Goal: Transaction & Acquisition: Purchase product/service

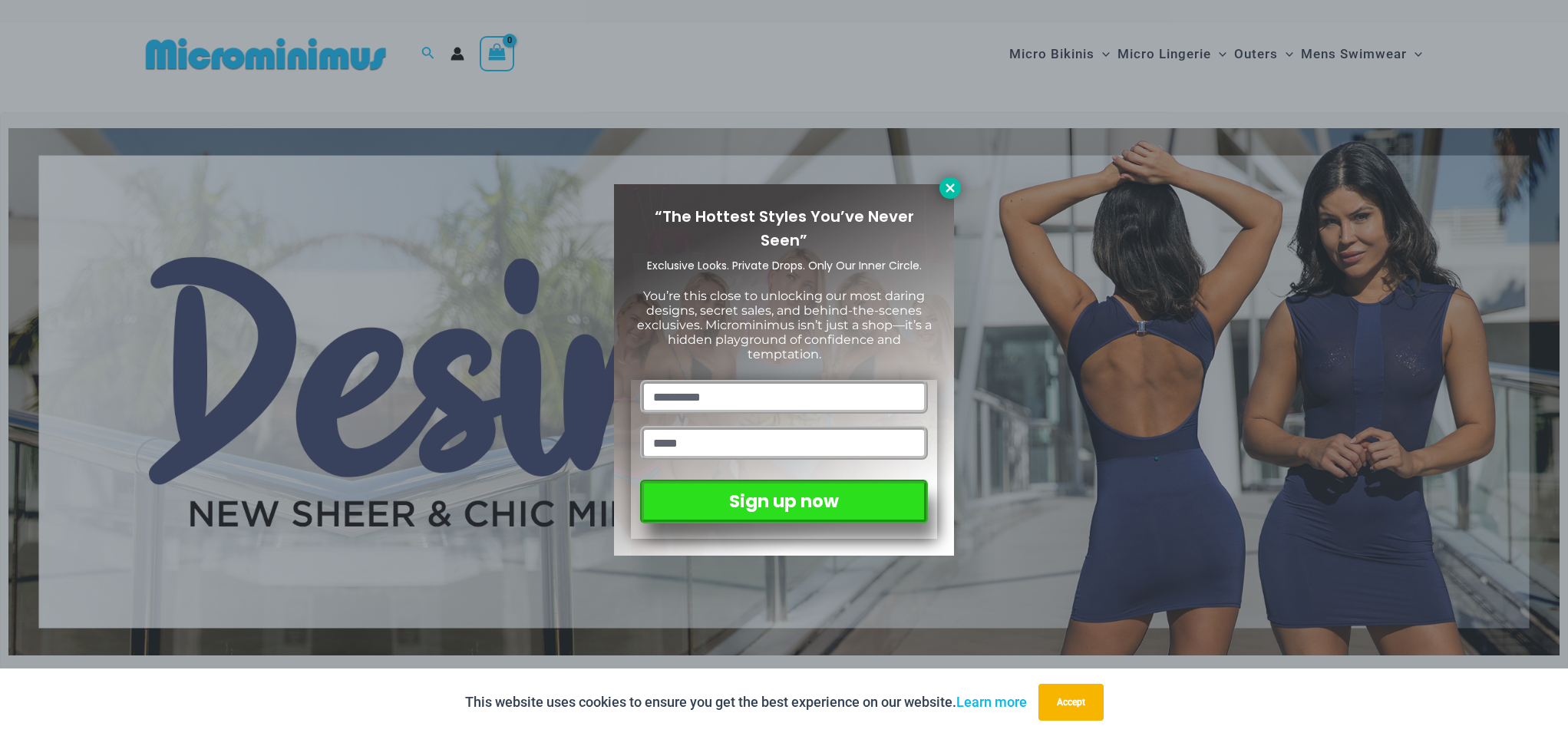
click at [952, 185] on icon at bounding box center [949, 188] width 9 height 9
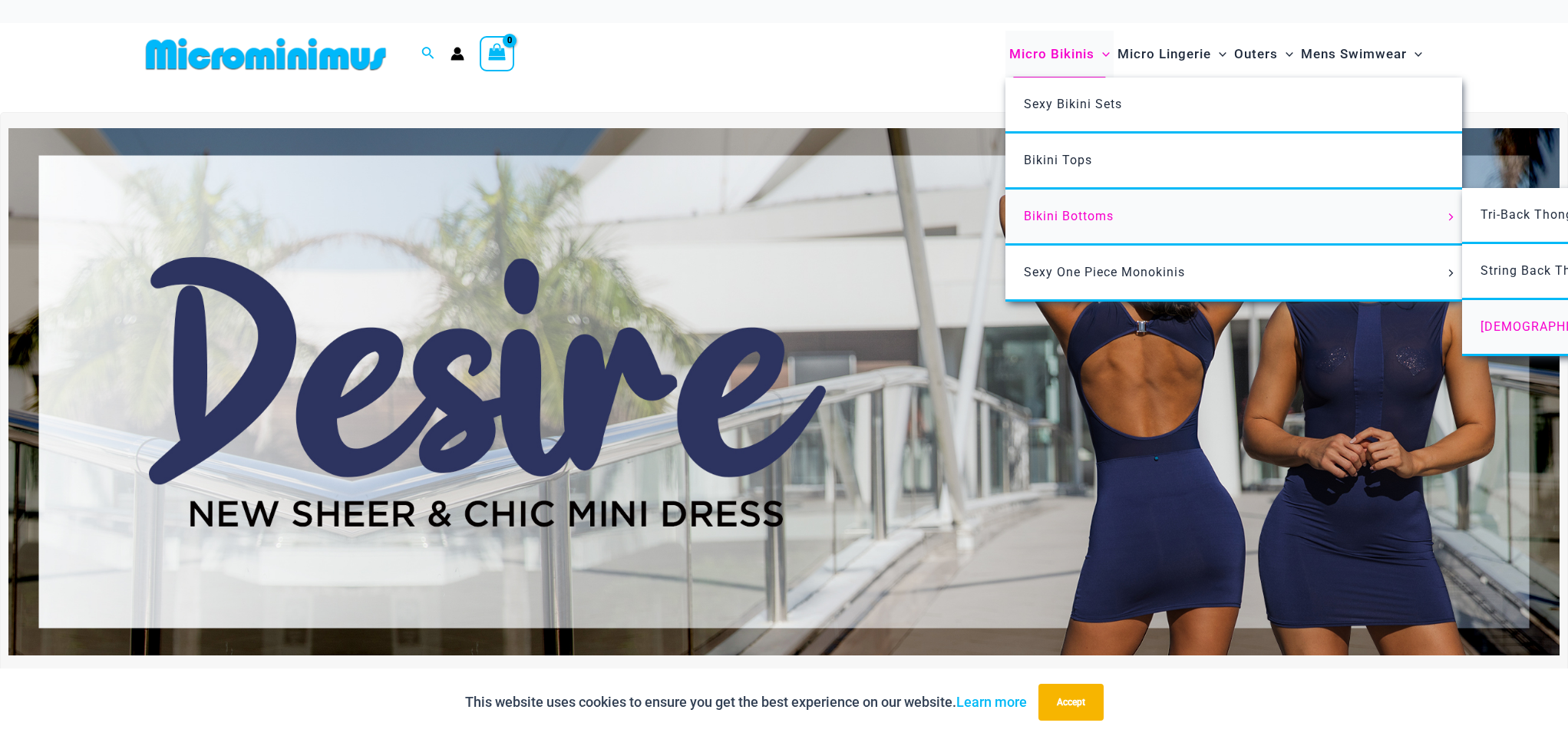
click at [1527, 320] on span "[DEMOGRAPHIC_DATA] Cheekys" at bounding box center [1578, 326] width 195 height 15
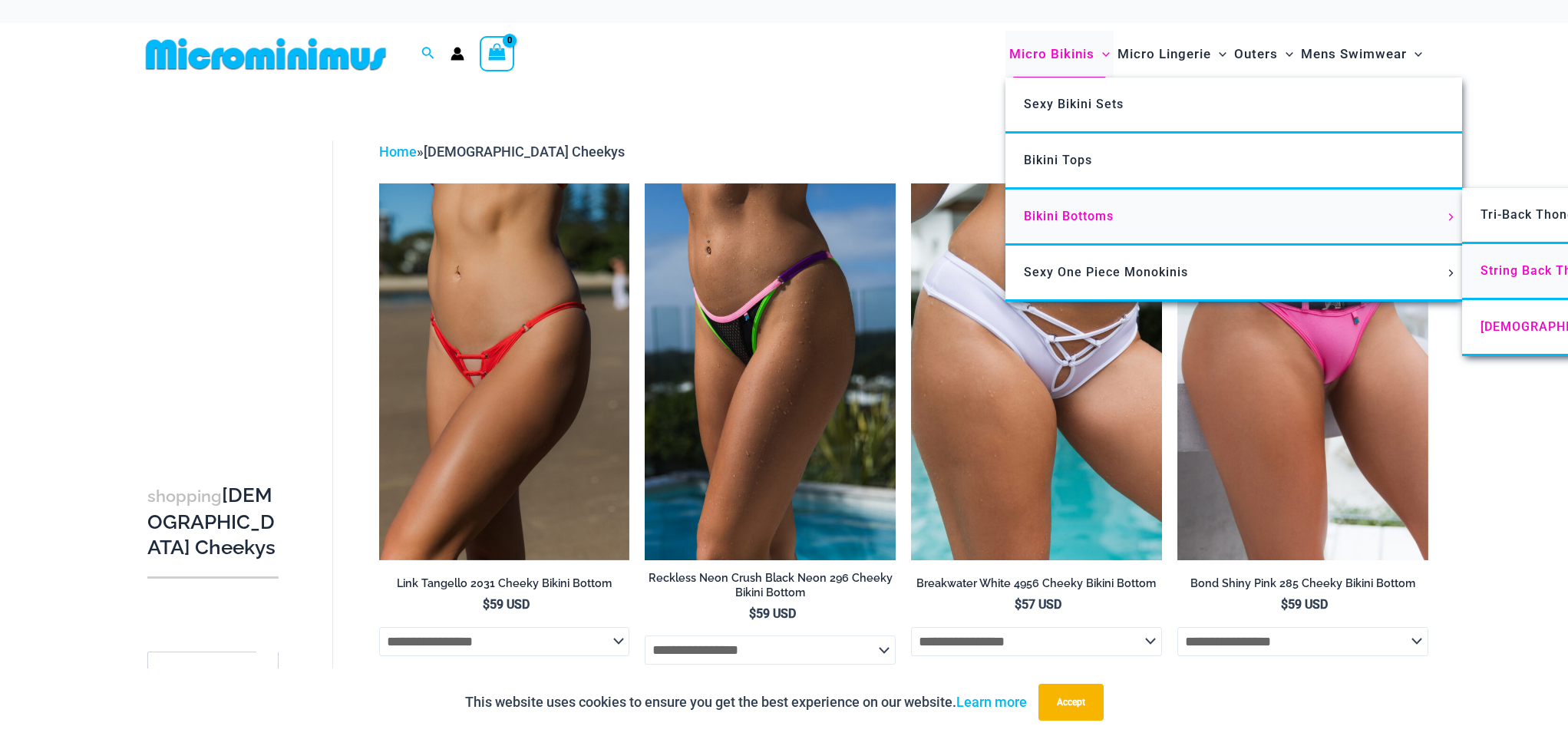
scroll to position [3, 0]
